Goal: Browse casually

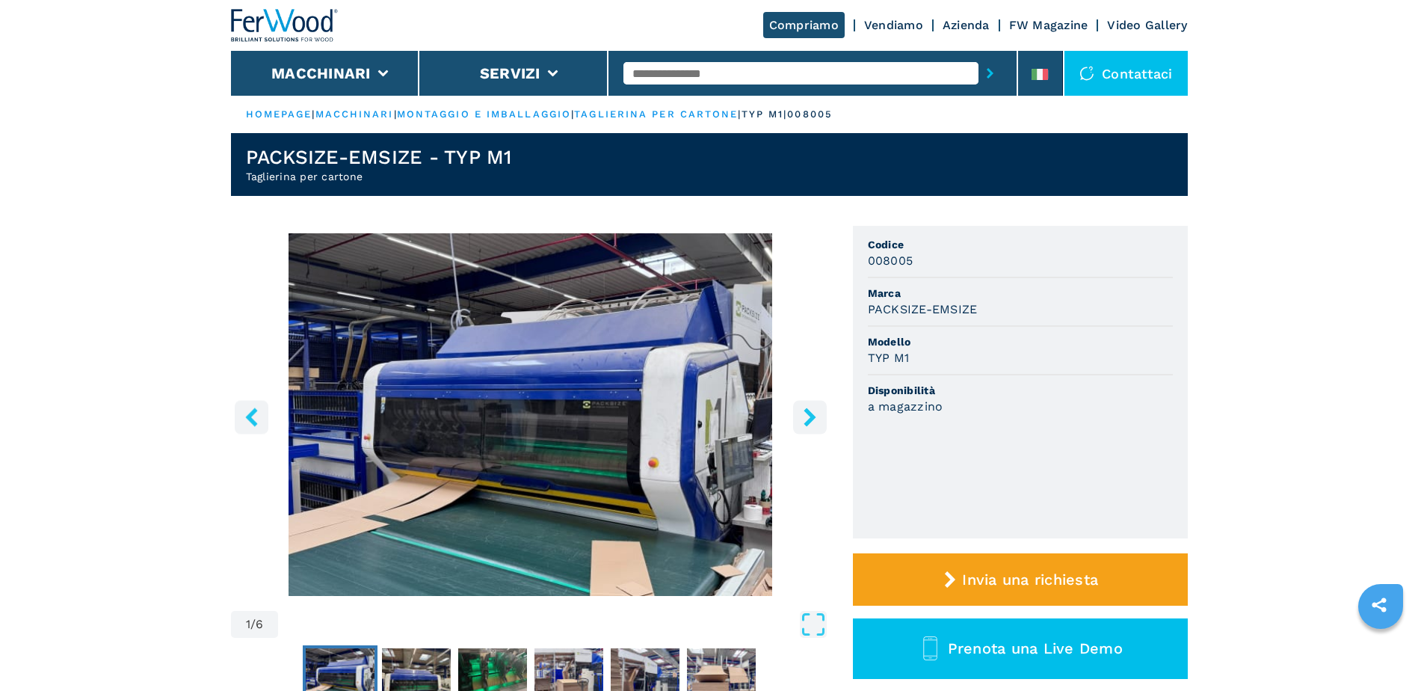
click at [804, 413] on icon "right-button" at bounding box center [810, 416] width 19 height 19
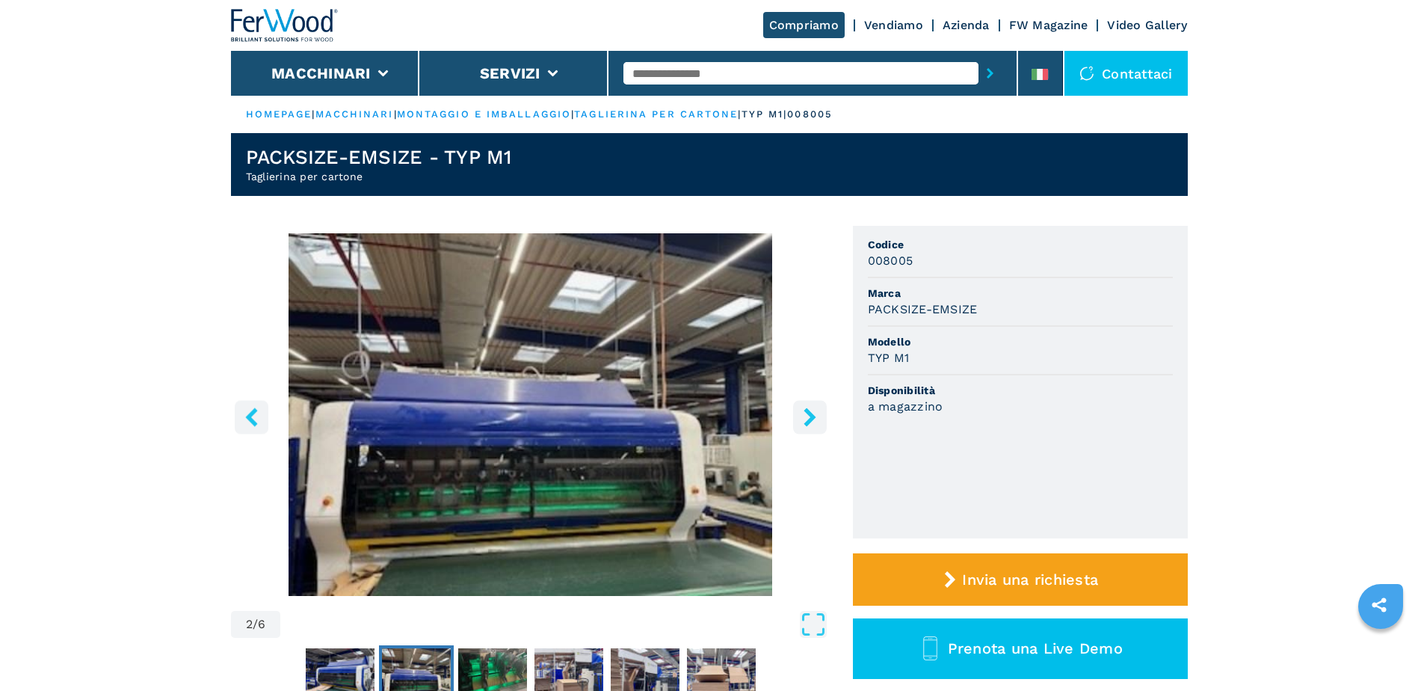
click at [804, 413] on icon "right-button" at bounding box center [810, 416] width 19 height 19
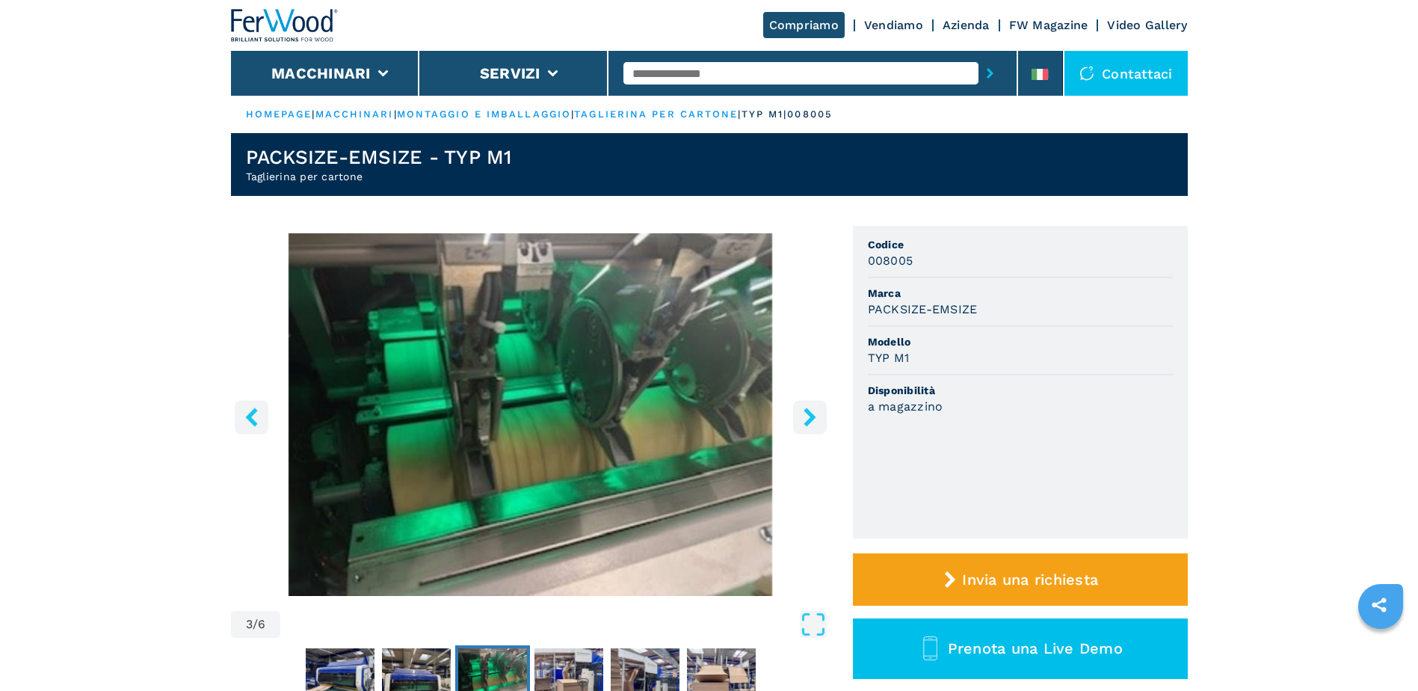
click at [804, 413] on icon "right-button" at bounding box center [810, 416] width 19 height 19
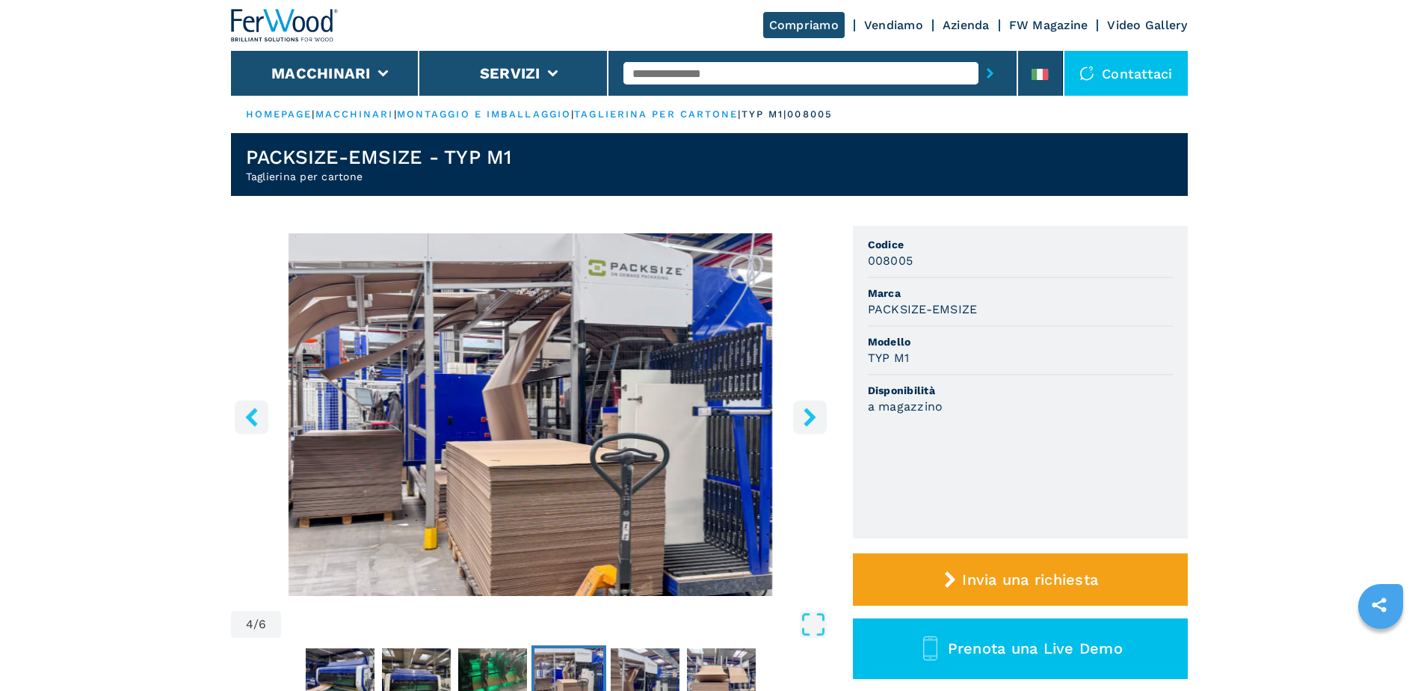
click at [804, 413] on icon "right-button" at bounding box center [810, 416] width 19 height 19
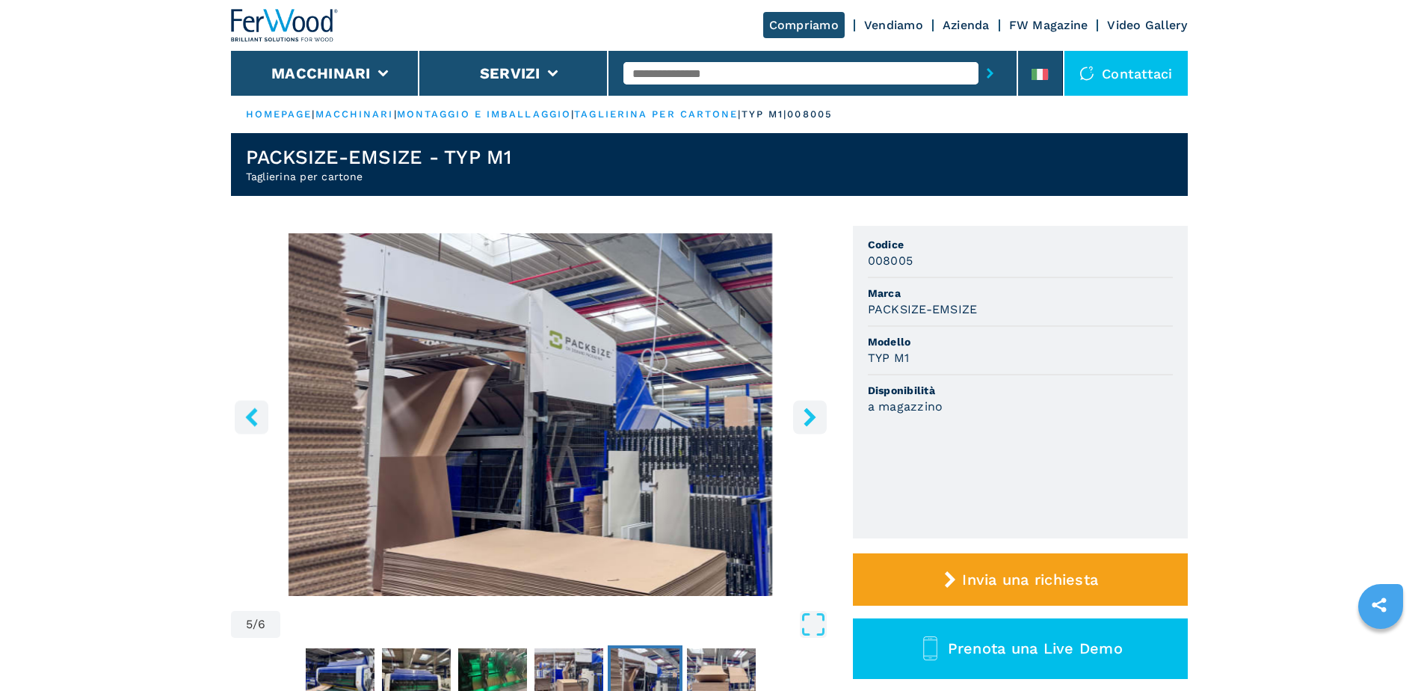
click at [804, 413] on icon "right-button" at bounding box center [810, 416] width 19 height 19
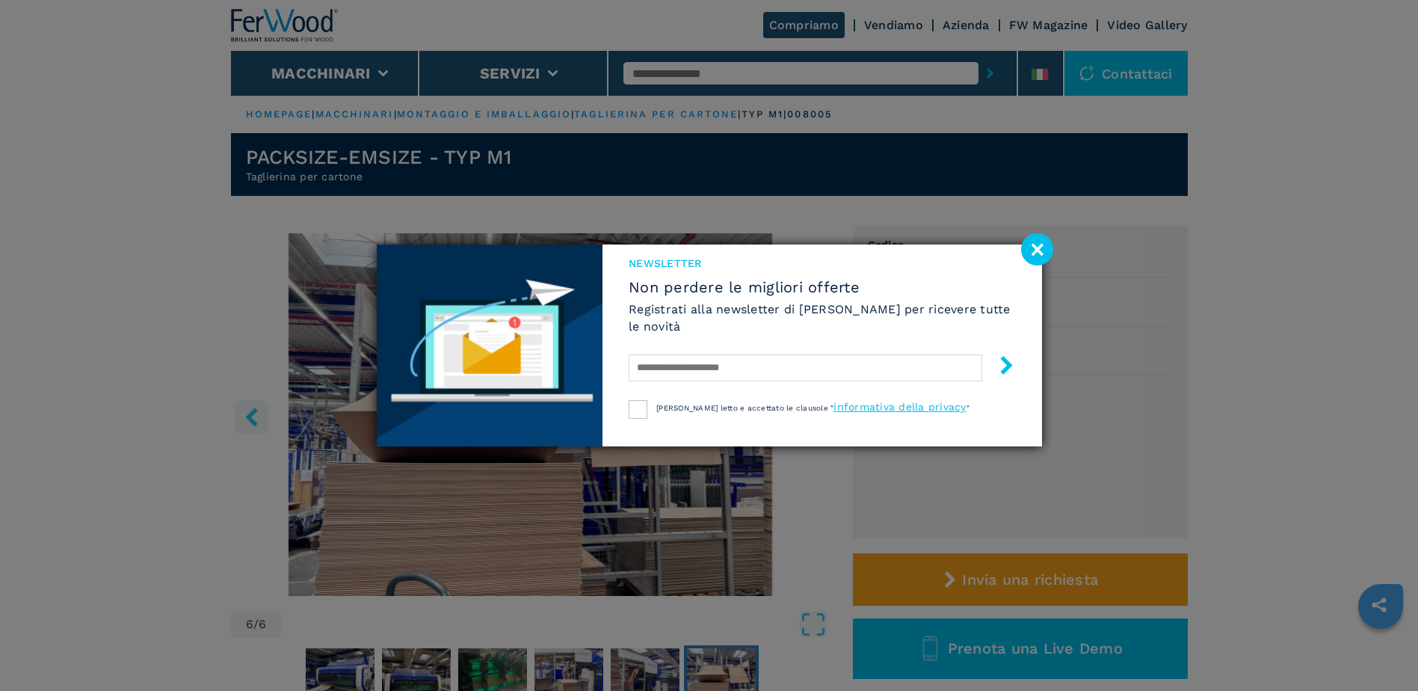
click at [1044, 244] on image at bounding box center [1037, 249] width 32 height 32
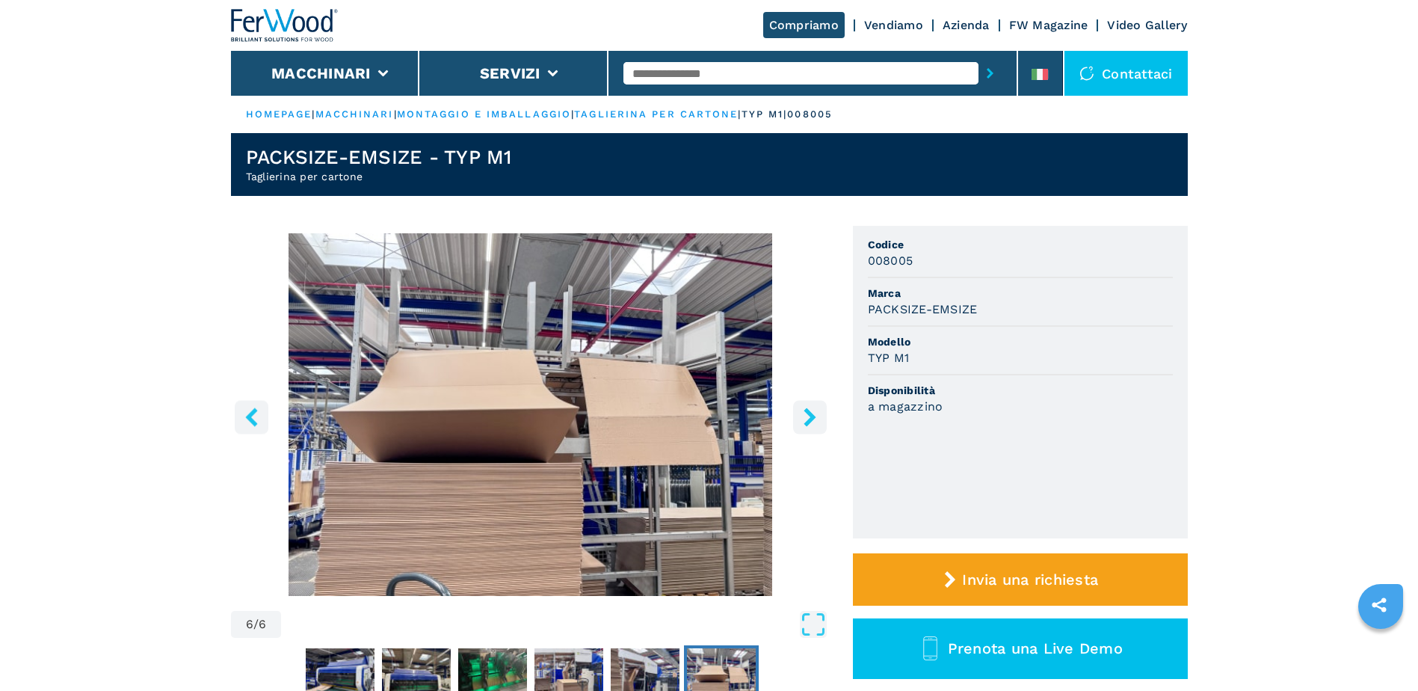
click at [811, 419] on icon "right-button" at bounding box center [810, 416] width 12 height 19
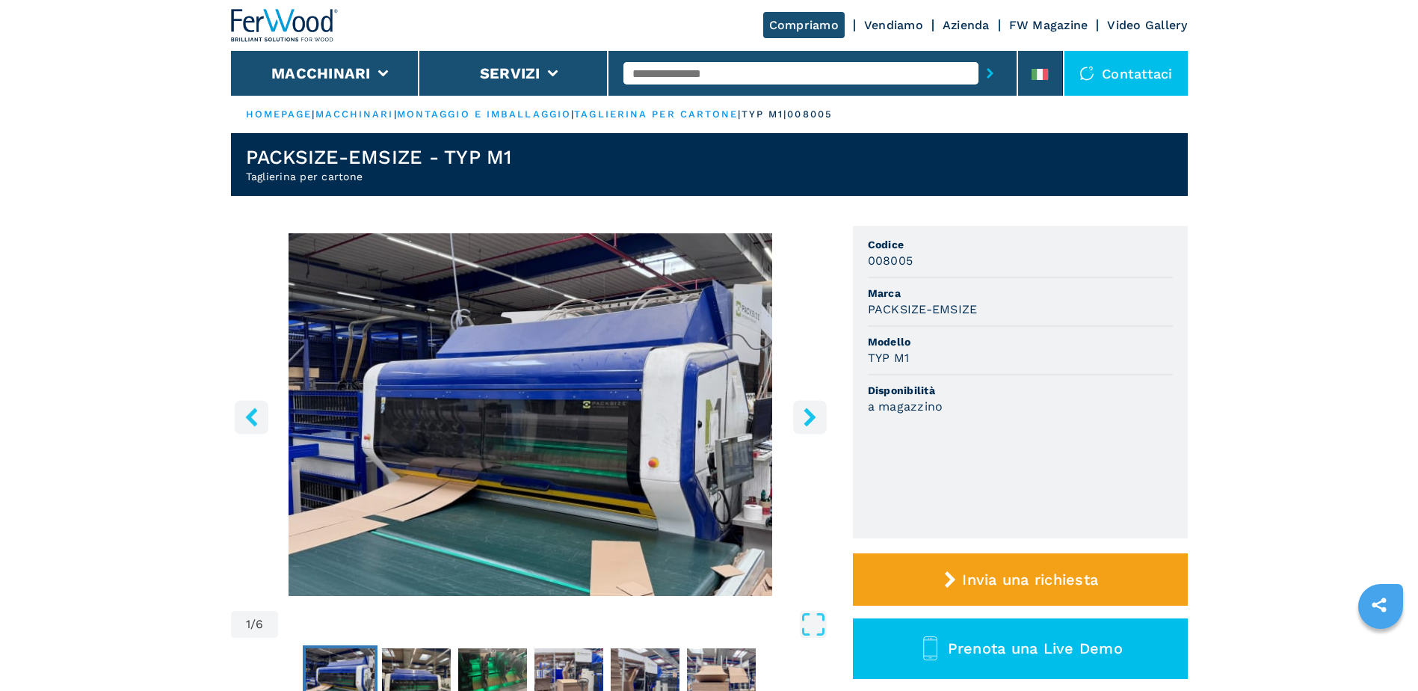
click at [811, 419] on icon "right-button" at bounding box center [810, 416] width 12 height 19
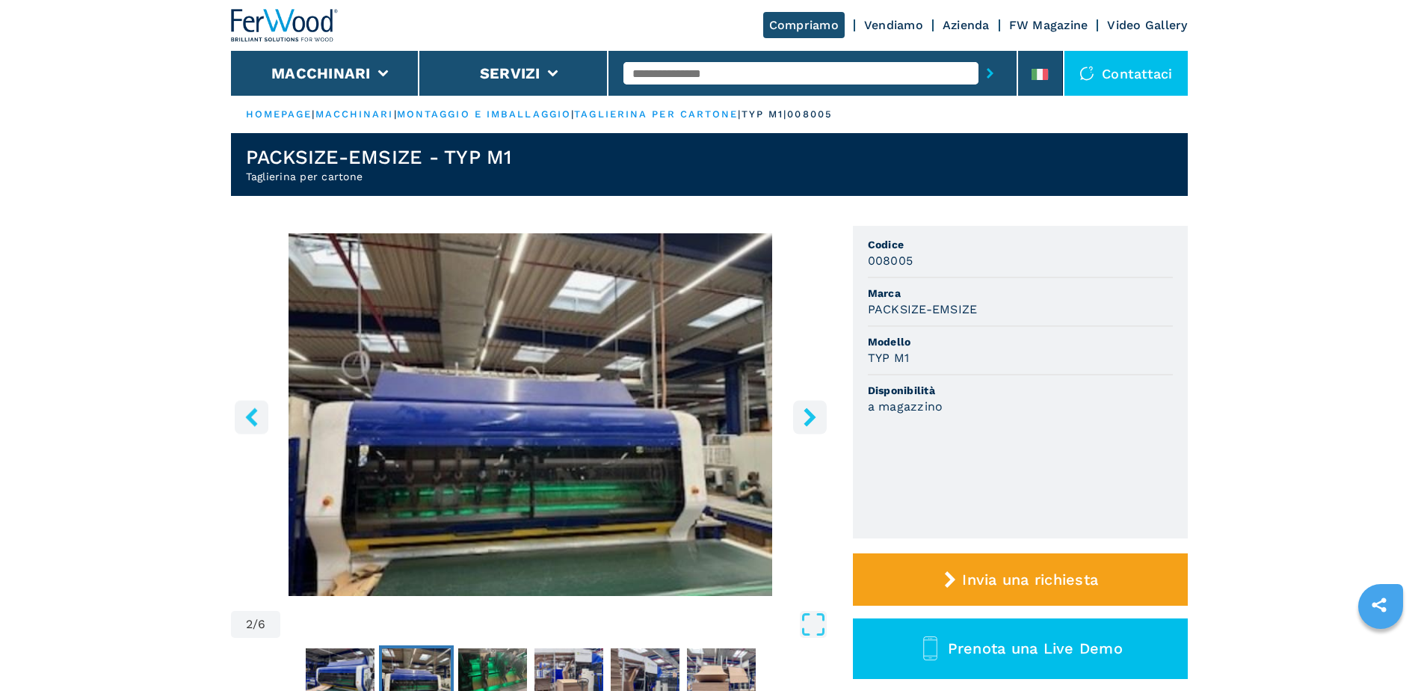
click at [811, 419] on icon "right-button" at bounding box center [810, 416] width 12 height 19
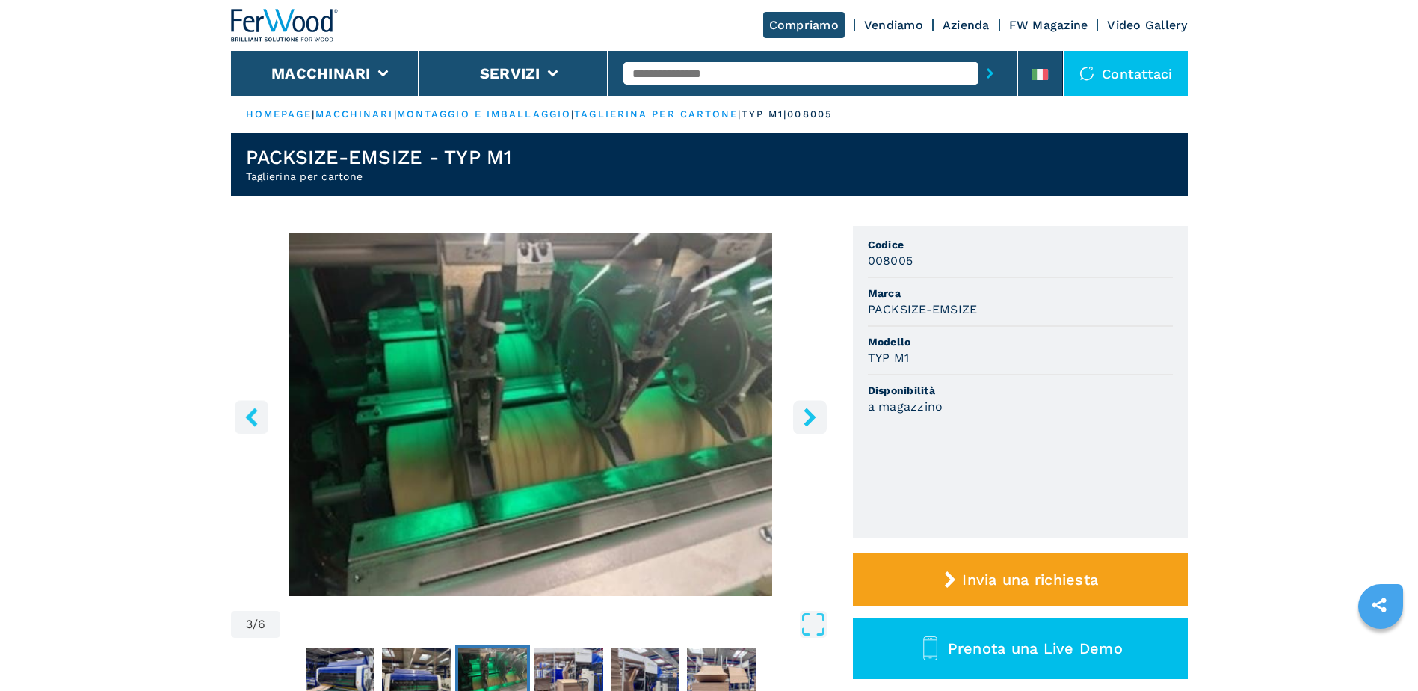
scroll to position [224, 0]
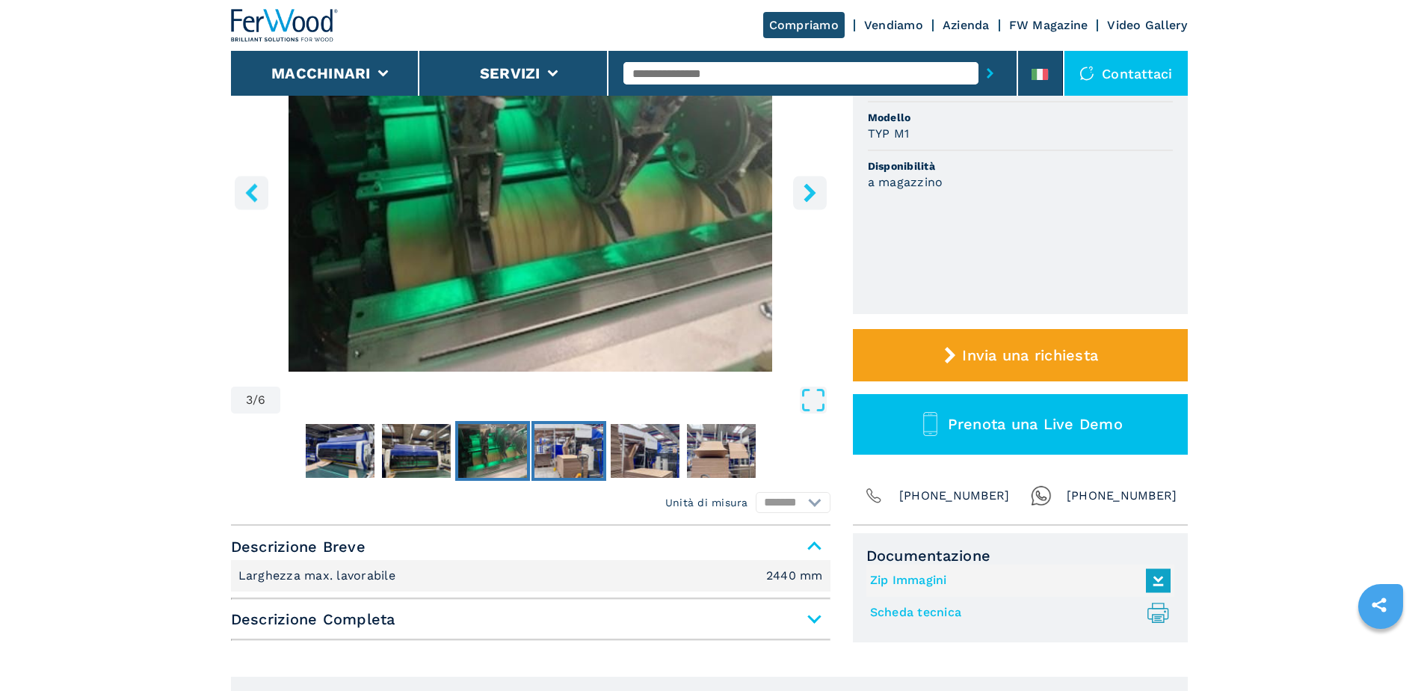
click at [558, 463] on img "Go to Slide 4" at bounding box center [568, 451] width 69 height 54
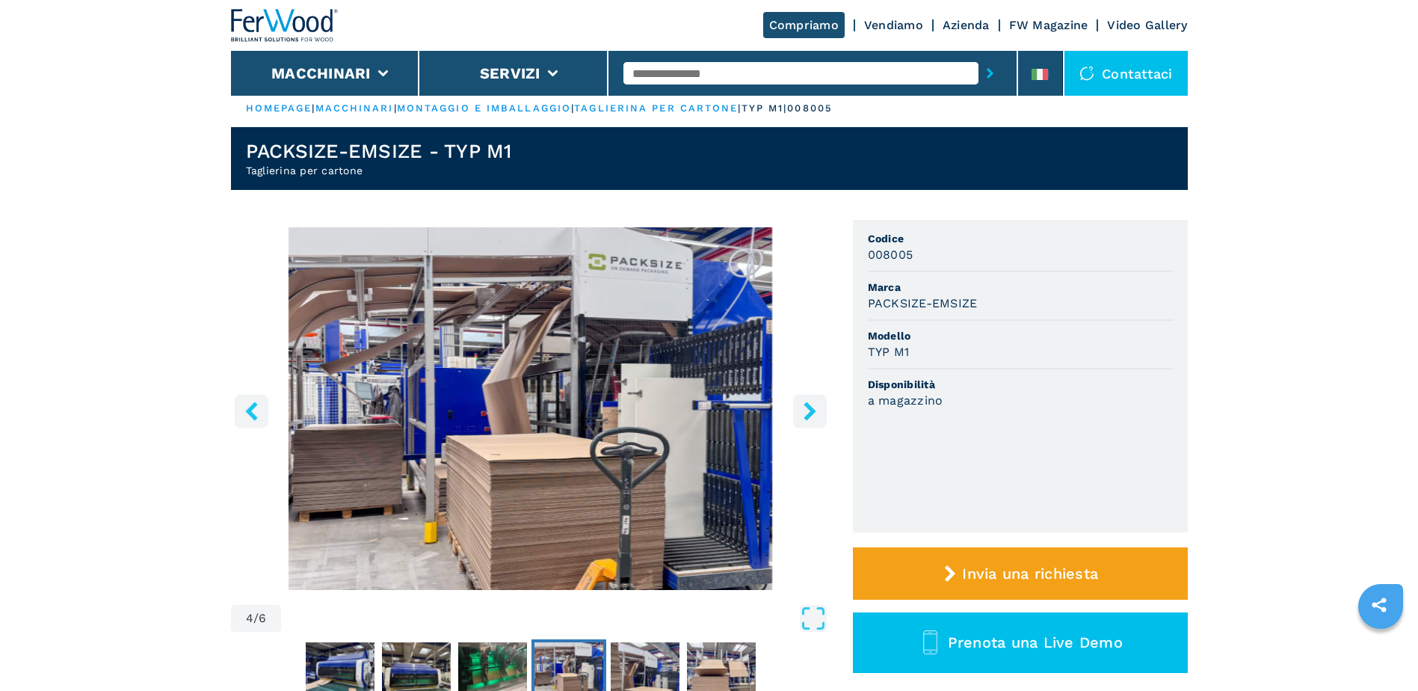
scroll to position [0, 0]
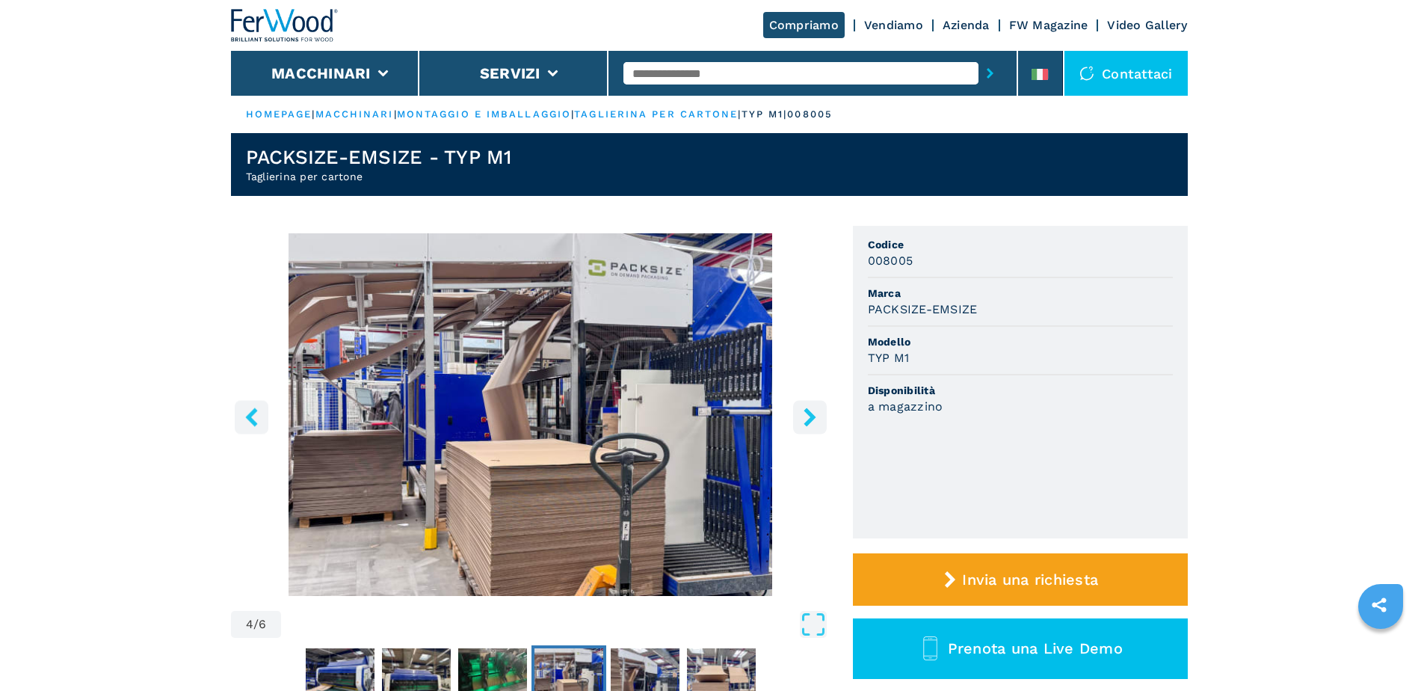
click at [812, 410] on icon "right-button" at bounding box center [810, 416] width 19 height 19
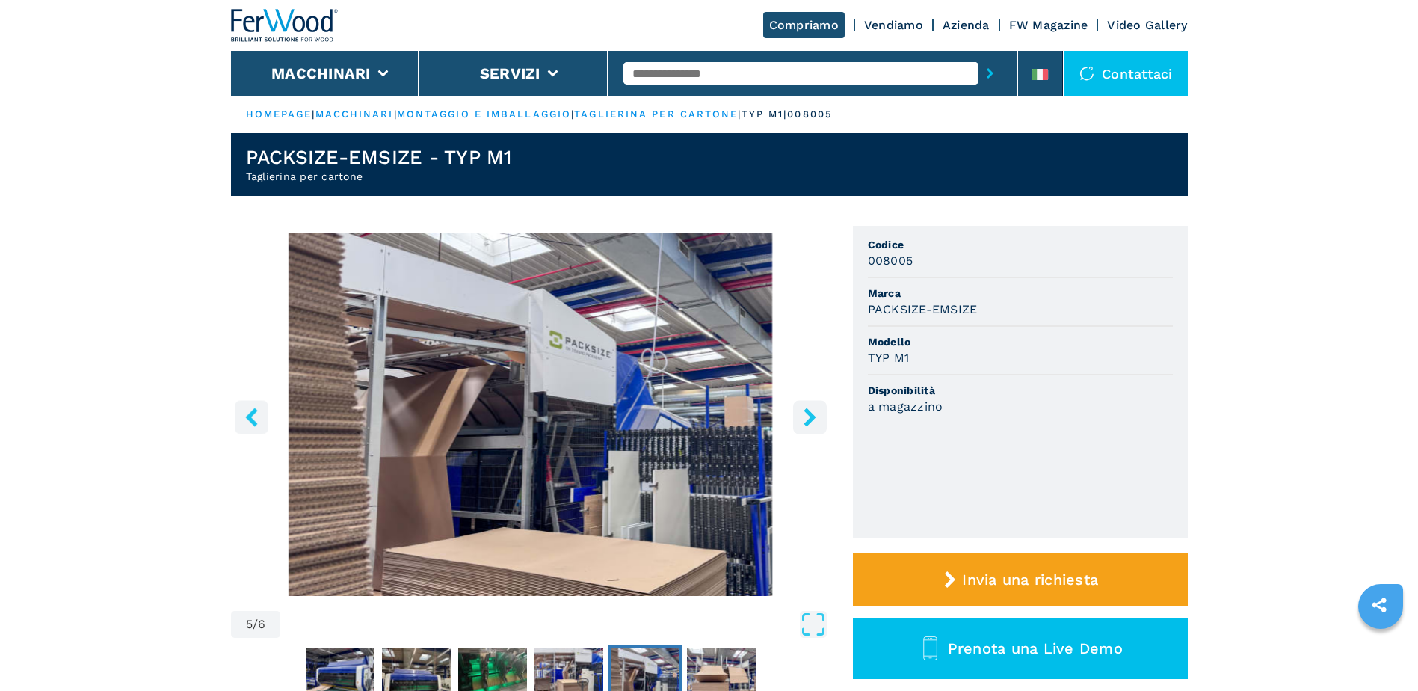
click at [820, 417] on button "right-button" at bounding box center [810, 417] width 34 height 34
